Goal: Transaction & Acquisition: Purchase product/service

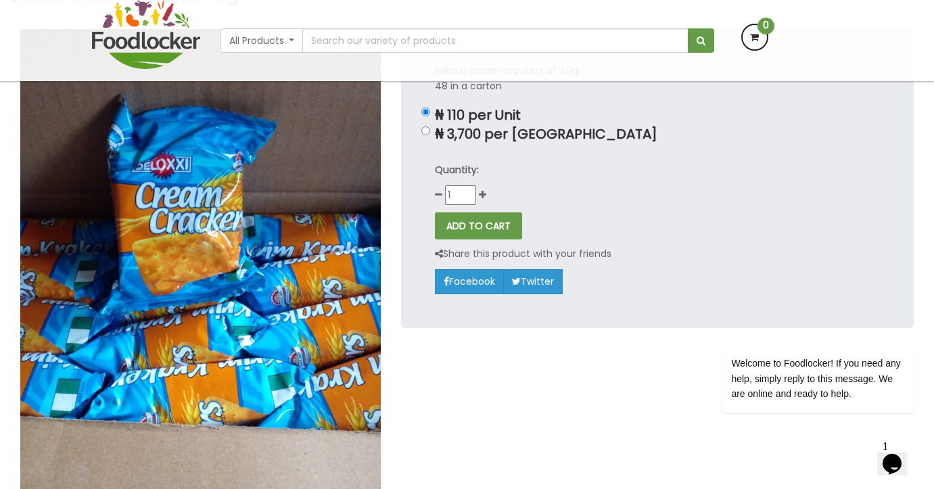
click at [485, 187] on div "Quantity: 1" at bounding box center [657, 183] width 445 height 43
click at [485, 190] on icon at bounding box center [482, 194] width 7 height 9
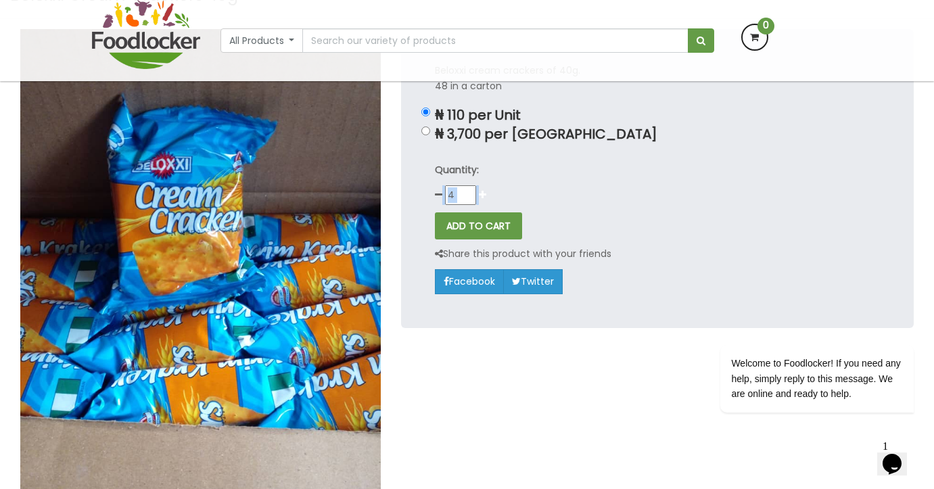
click at [485, 190] on icon at bounding box center [482, 194] width 7 height 9
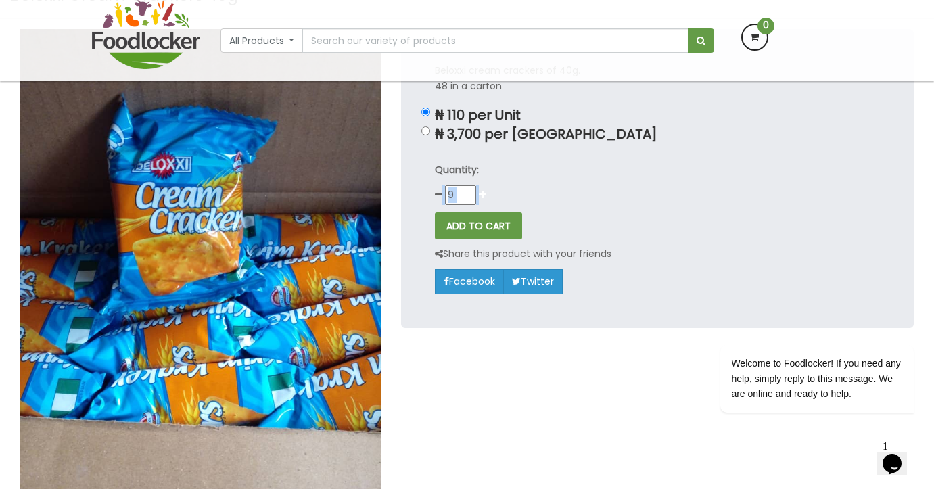
click at [485, 190] on icon at bounding box center [482, 194] width 7 height 9
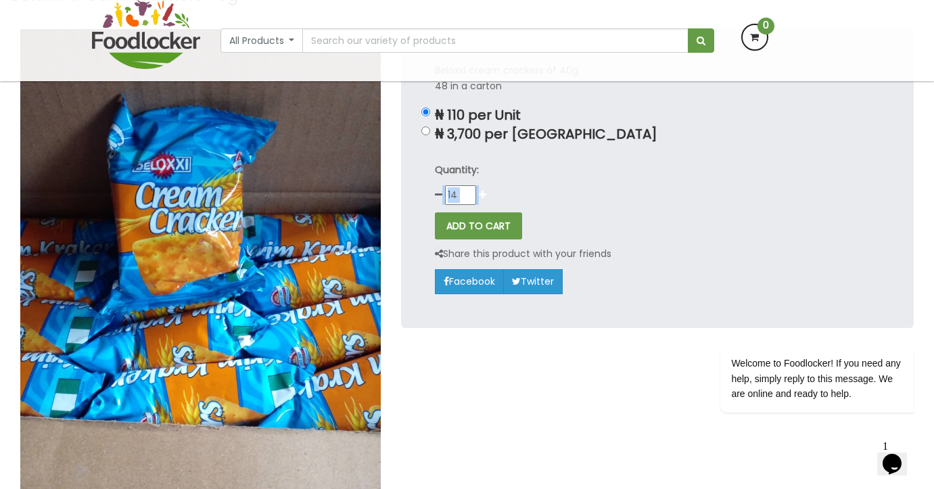
click at [485, 190] on icon at bounding box center [482, 194] width 7 height 9
click at [483, 194] on icon at bounding box center [482, 194] width 7 height 9
type input "17"
click at [458, 196] on input "17" at bounding box center [460, 194] width 31 height 18
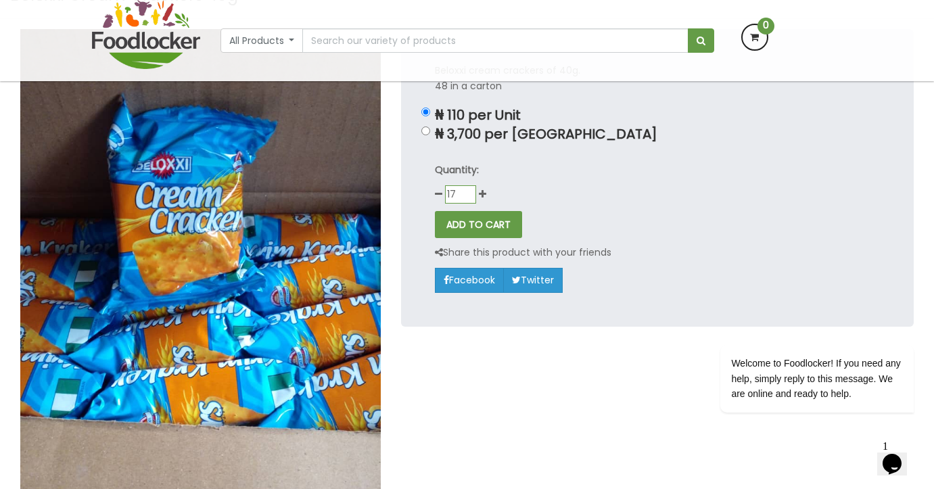
drag, startPoint x: 458, startPoint y: 196, endPoint x: 415, endPoint y: 188, distance: 44.0
click at [415, 188] on div "Beloxxi cream crackers of 40g. 48 in a carton ₦ 110 per Unit ₦ 3,700 per [GEOGR…" at bounding box center [657, 177] width 513 height 297
click at [626, 181] on div "Quantity: 11111" at bounding box center [657, 183] width 445 height 43
click at [462, 193] on input "11111" at bounding box center [460, 194] width 31 height 18
type input "1"
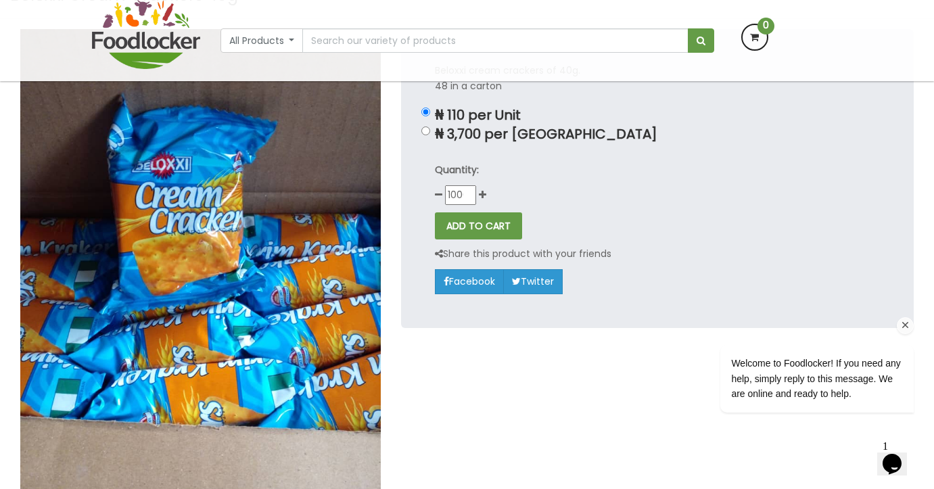
click at [684, 314] on div "Welcome to Foodlocker! If you need any help, simply reply to this message. We a…" at bounding box center [798, 346] width 243 height 160
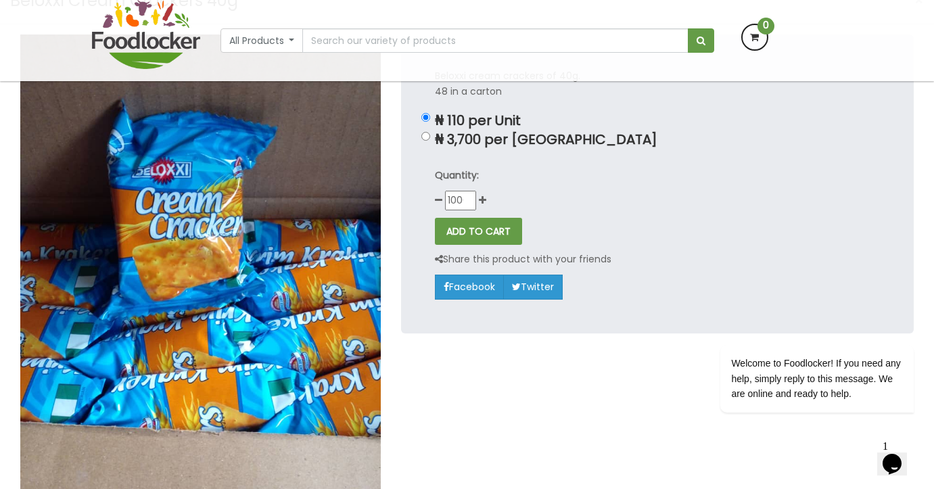
scroll to position [132, 0]
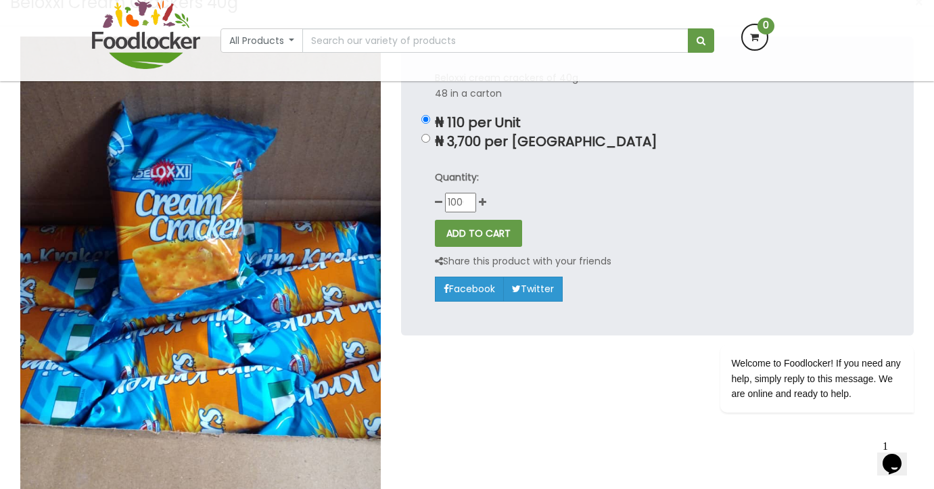
click at [487, 200] on div "Quantity: 1000000000000000000000000000000000" at bounding box center [657, 191] width 445 height 43
click at [483, 201] on icon at bounding box center [482, 201] width 7 height 9
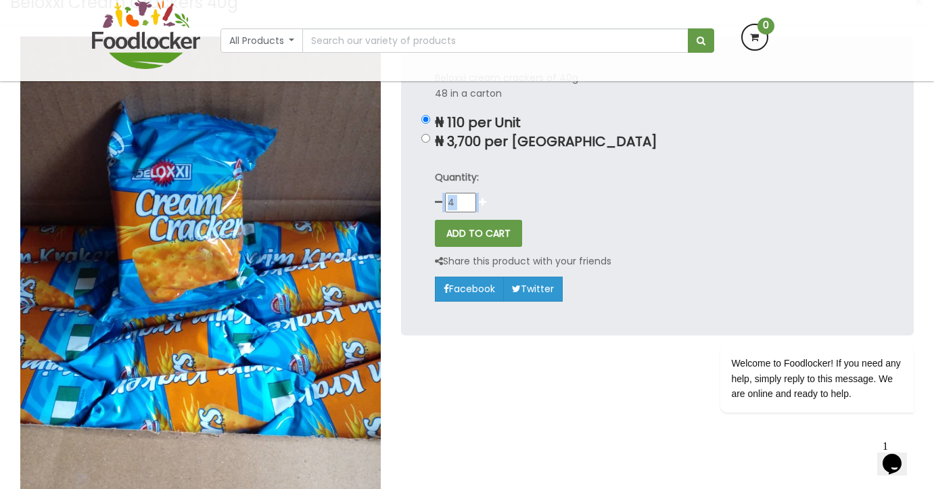
click at [483, 201] on icon at bounding box center [482, 201] width 7 height 9
type input "8"
